Goal: Contribute content

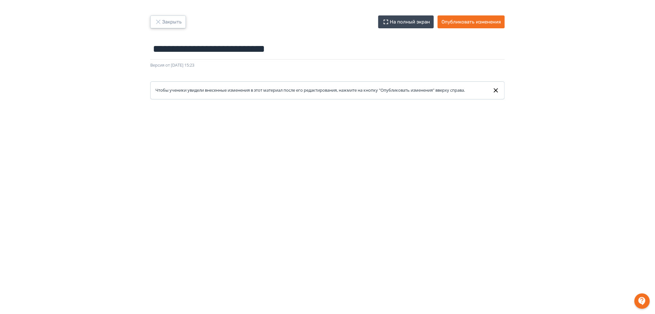
click at [178, 22] on button "Закрыть" at bounding box center [168, 21] width 36 height 13
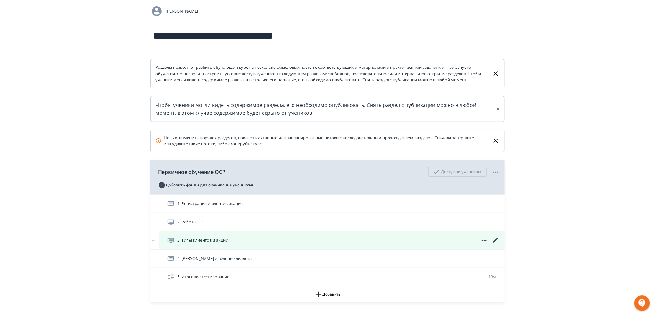
scroll to position [99, 0]
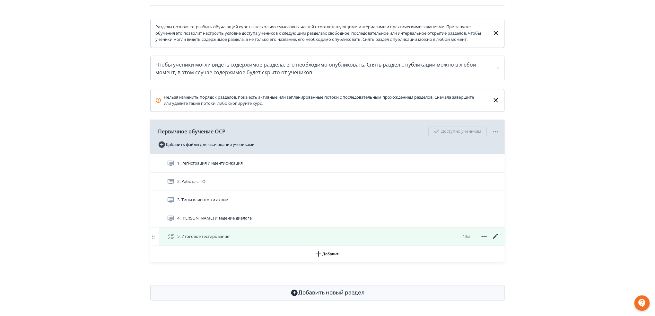
click at [494, 238] on icon at bounding box center [495, 236] width 5 height 5
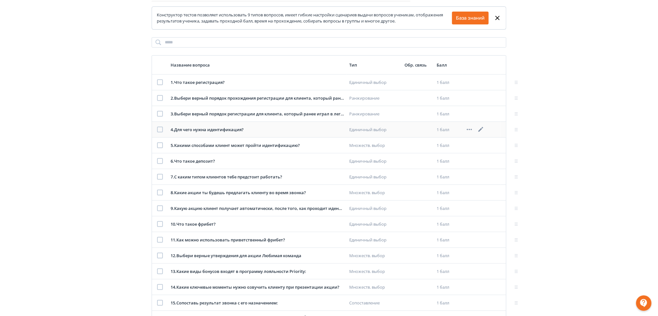
scroll to position [85, 0]
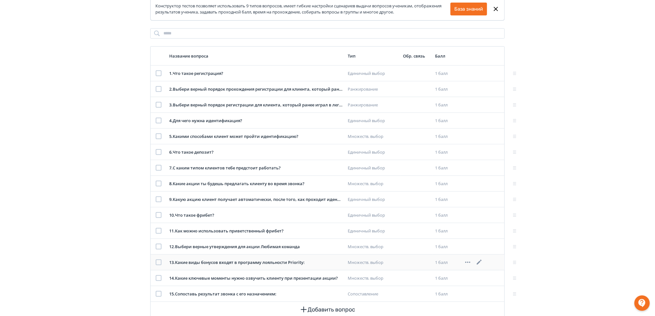
click at [480, 260] on icon at bounding box center [480, 262] width 8 height 8
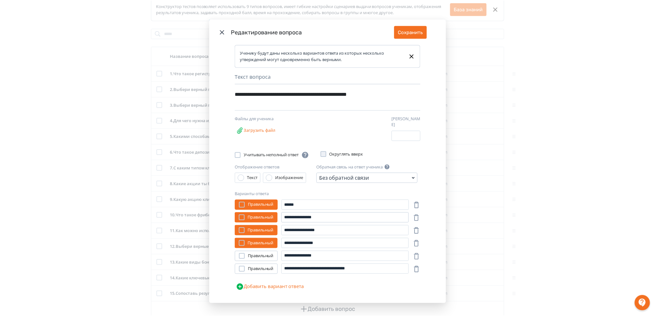
scroll to position [11, 0]
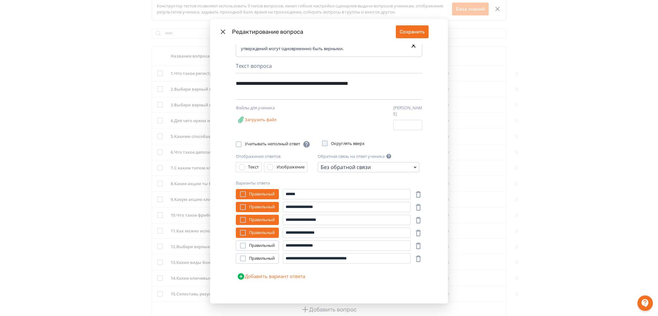
click at [244, 273] on button "Добавить вариант ответа" at bounding box center [271, 276] width 71 height 13
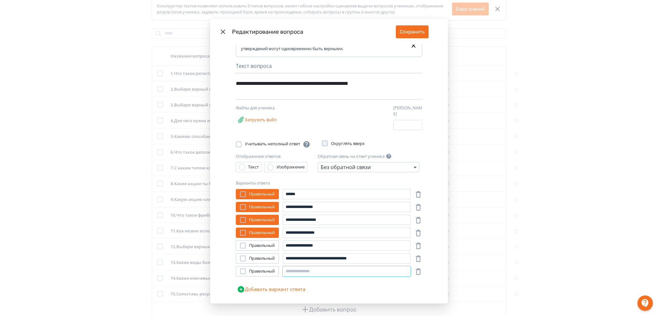
click at [291, 269] on input "Modal" at bounding box center [347, 271] width 128 height 10
click at [243, 269] on div "Modal" at bounding box center [243, 271] width 6 height 6
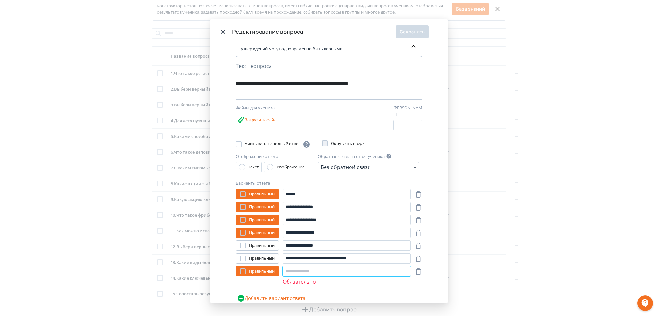
click at [312, 267] on input "Modal" at bounding box center [347, 271] width 128 height 10
type input "**********"
click at [409, 29] on button "Сохранить" at bounding box center [412, 31] width 33 height 13
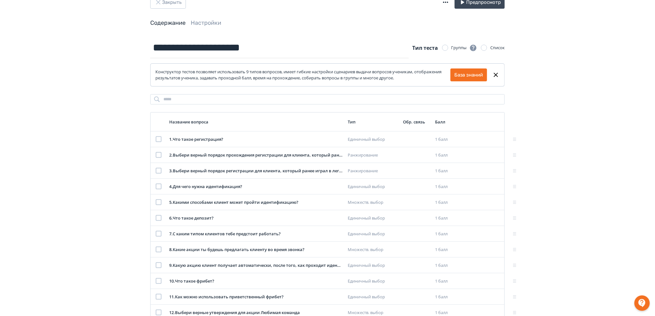
scroll to position [0, 0]
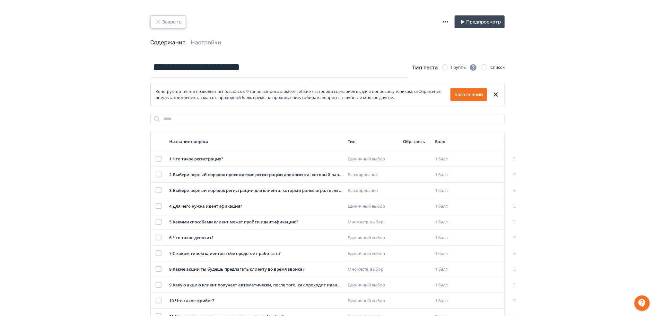
click at [182, 24] on button "Закрыть" at bounding box center [168, 21] width 36 height 13
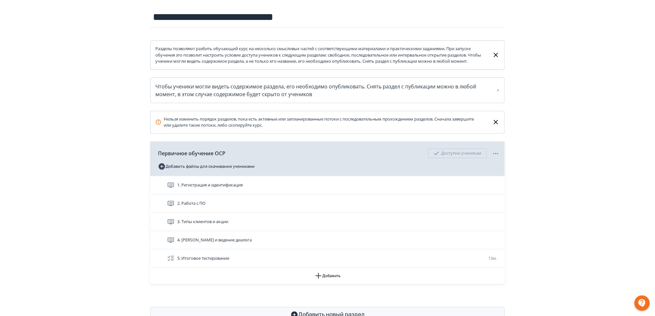
scroll to position [85, 0]
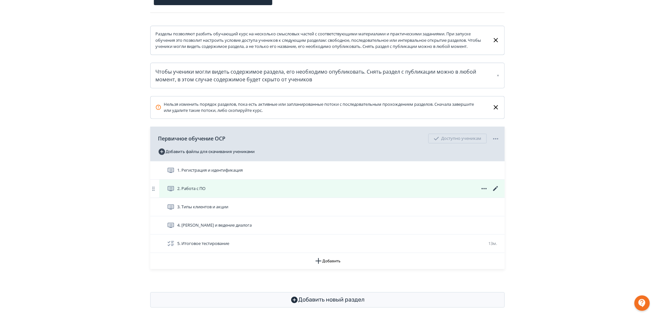
click at [496, 192] on icon at bounding box center [496, 189] width 8 height 8
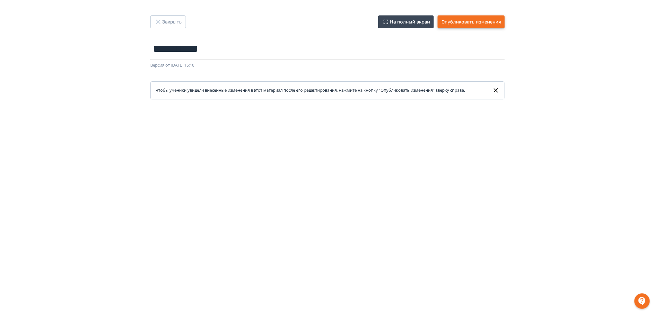
click at [468, 21] on button "Опубликовать изменения" at bounding box center [471, 21] width 67 height 13
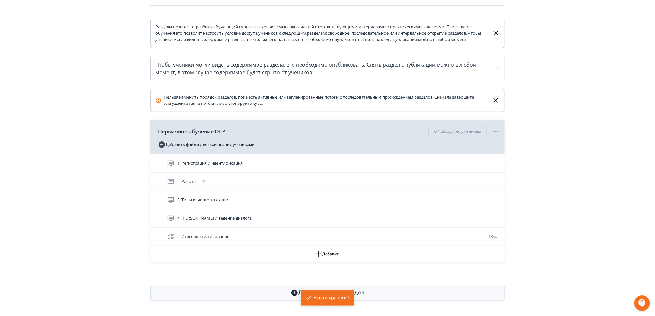
scroll to position [99, 0]
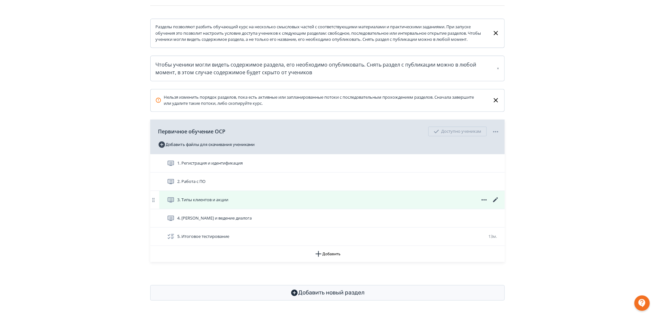
click at [497, 200] on icon at bounding box center [496, 200] width 8 height 8
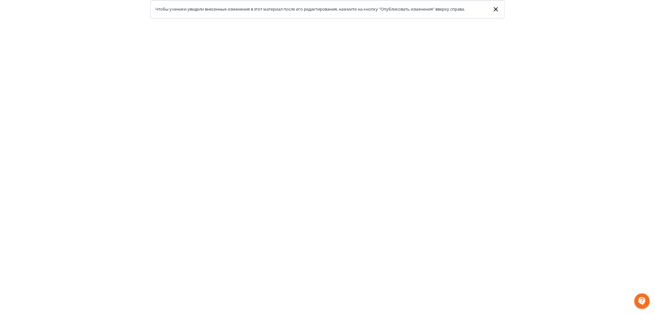
scroll to position [88, 0]
